Goal: Find specific page/section: Find specific page/section

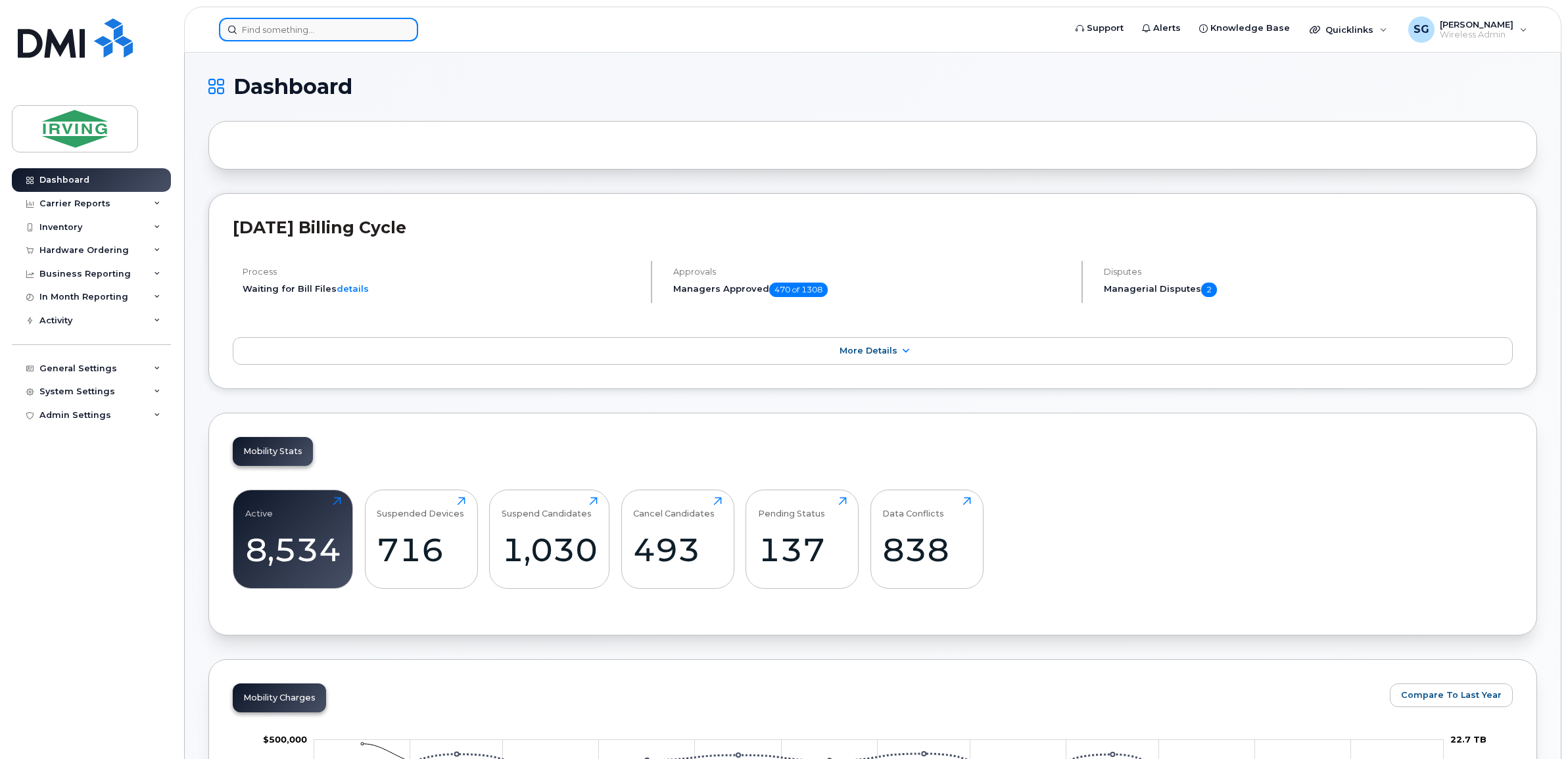
click at [325, 27] on input at bounding box center [319, 30] width 199 height 24
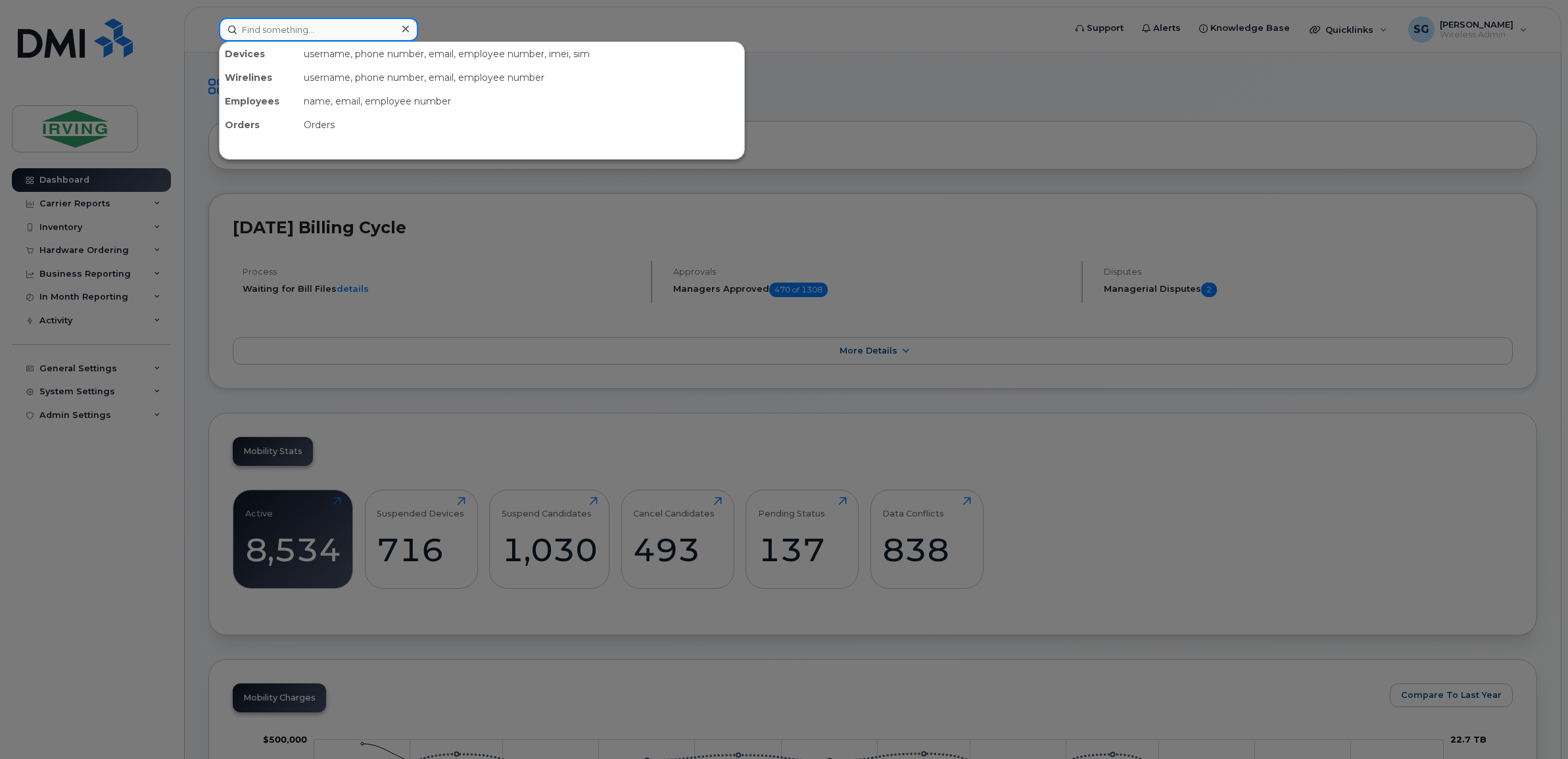
paste input "[PHONE_NUMBER]"
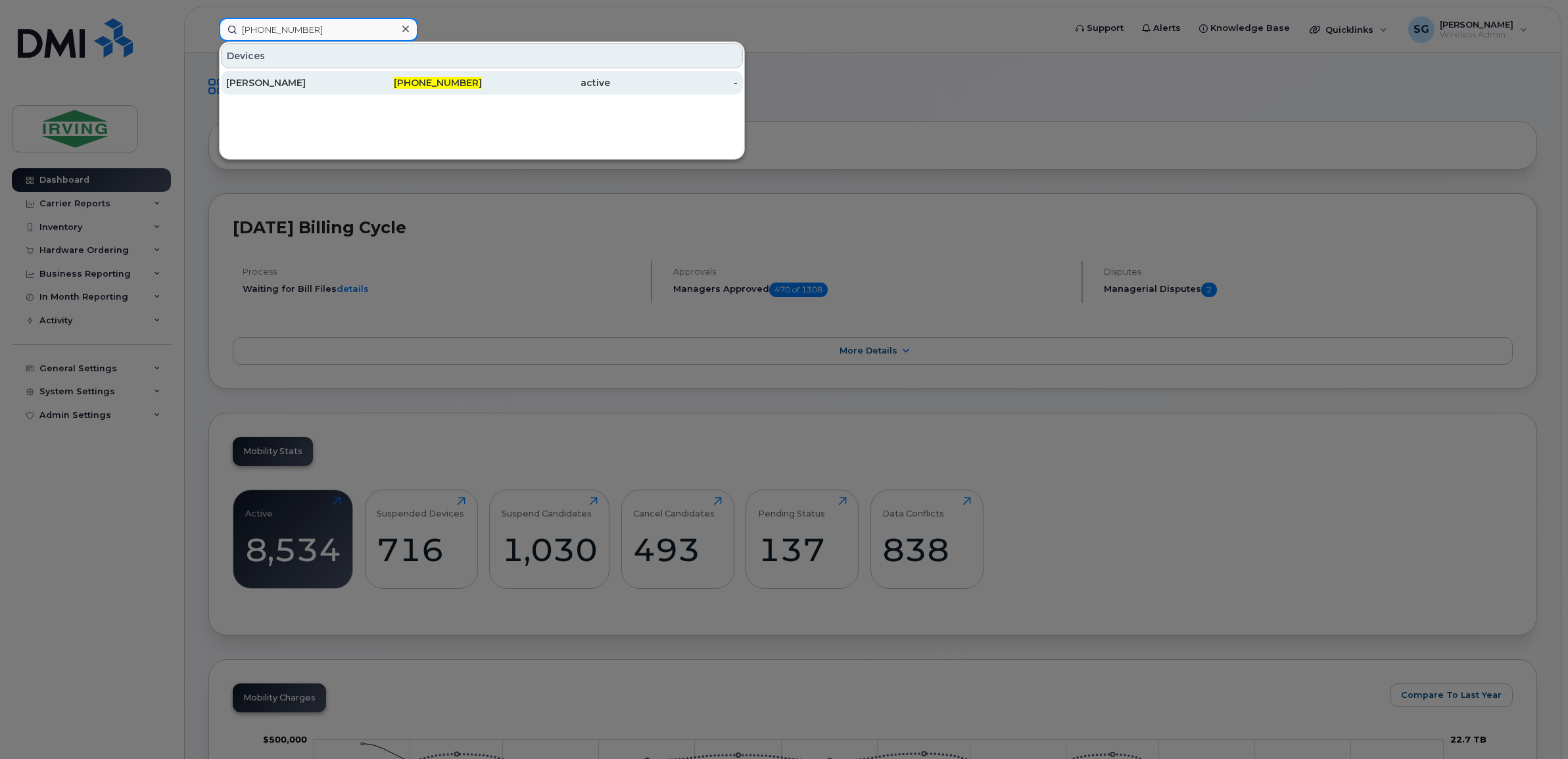
type input "[PHONE_NUMBER]"
click at [320, 88] on div "[PERSON_NAME]" at bounding box center [290, 83] width 128 height 13
